Goal: Task Accomplishment & Management: Use online tool/utility

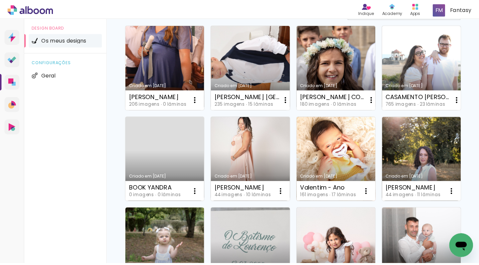
scroll to position [70, 0]
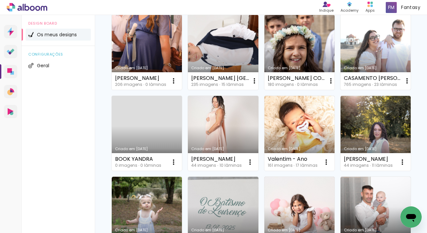
click at [374, 47] on link "Criado em [DATE]" at bounding box center [375, 52] width 70 height 75
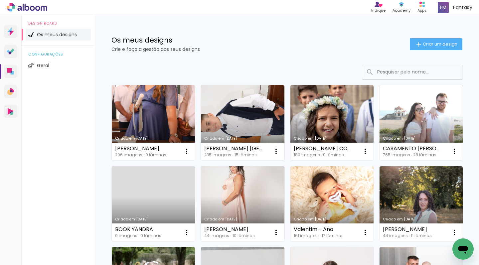
click at [421, 105] on link "Criado em [DATE]" at bounding box center [420, 122] width 83 height 75
click at [427, 122] on link "Criado em [DATE]" at bounding box center [420, 122] width 83 height 75
